Goal: Find specific page/section: Find specific page/section

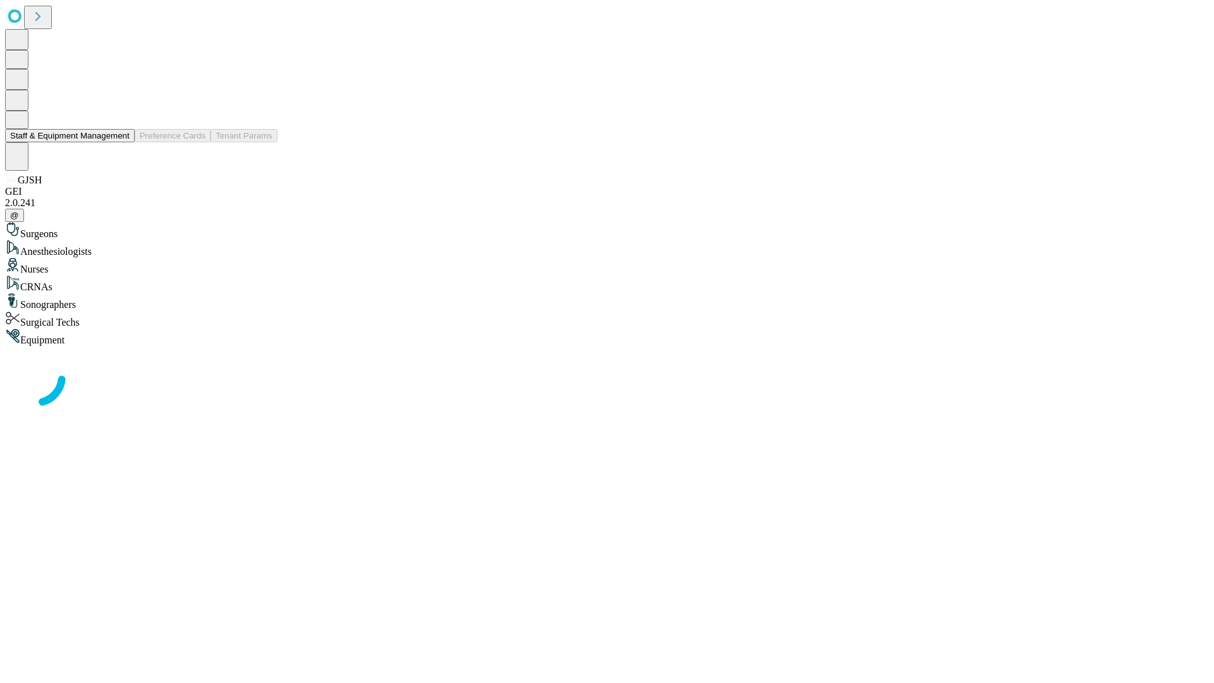
click at [121, 142] on button "Staff & Equipment Management" at bounding box center [70, 135] width 130 height 13
